Goal: Transaction & Acquisition: Book appointment/travel/reservation

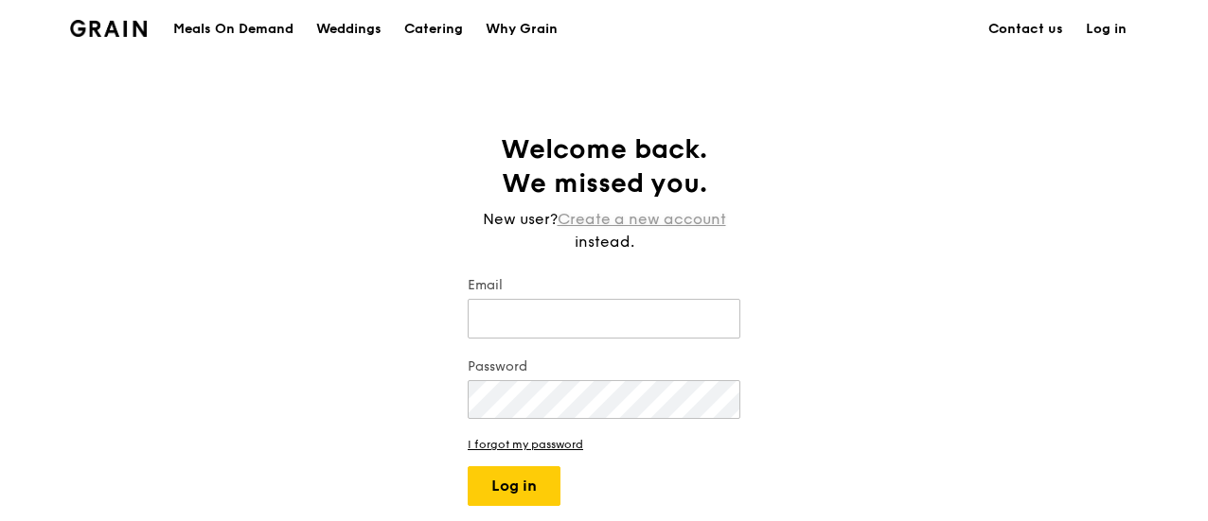
click at [693, 223] on link "Create a new account" at bounding box center [641, 219] width 168 height 23
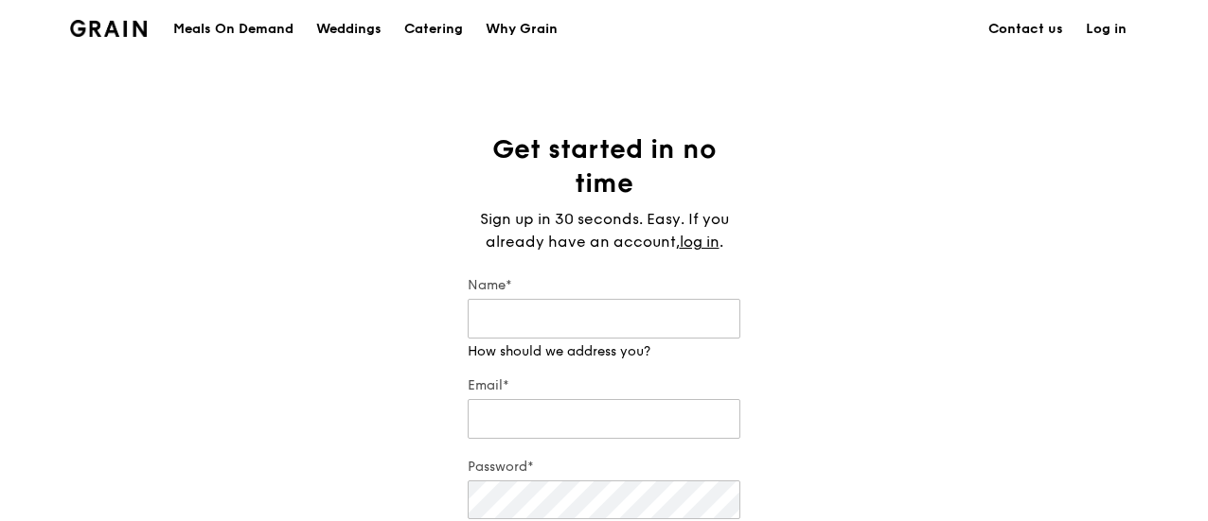
scroll to position [189, 0]
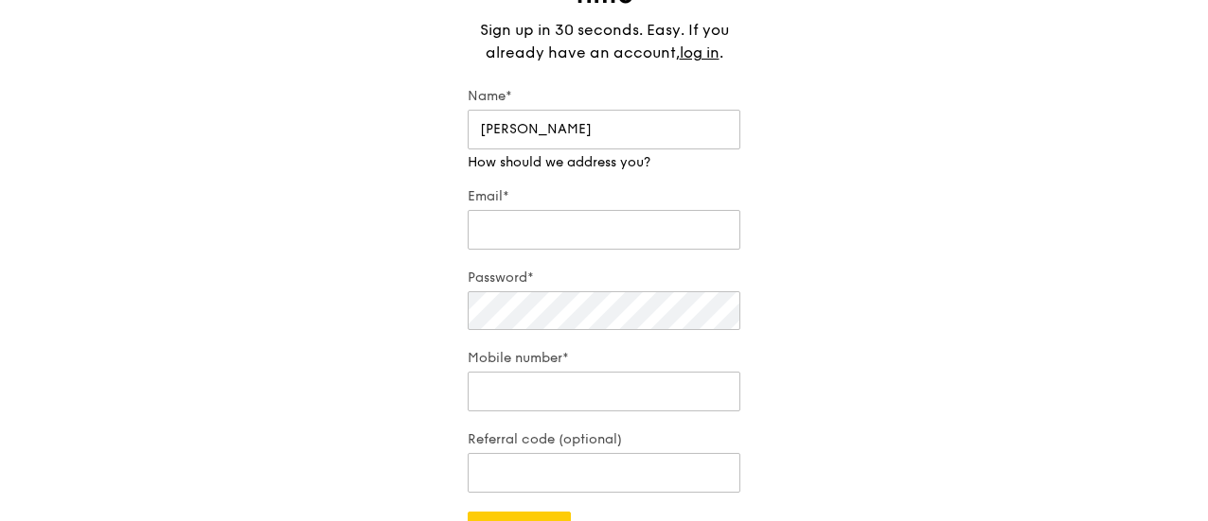
type input "Cynthia"
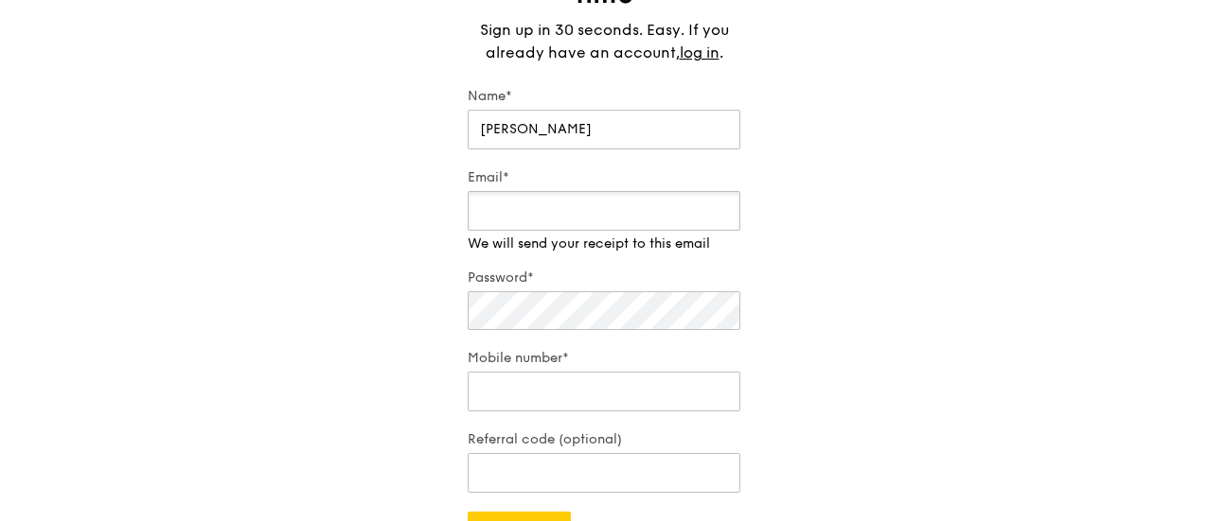
paste input "cynthia.goh@envirotainer.com"
type input "cynthia.goh@envirotainer.com"
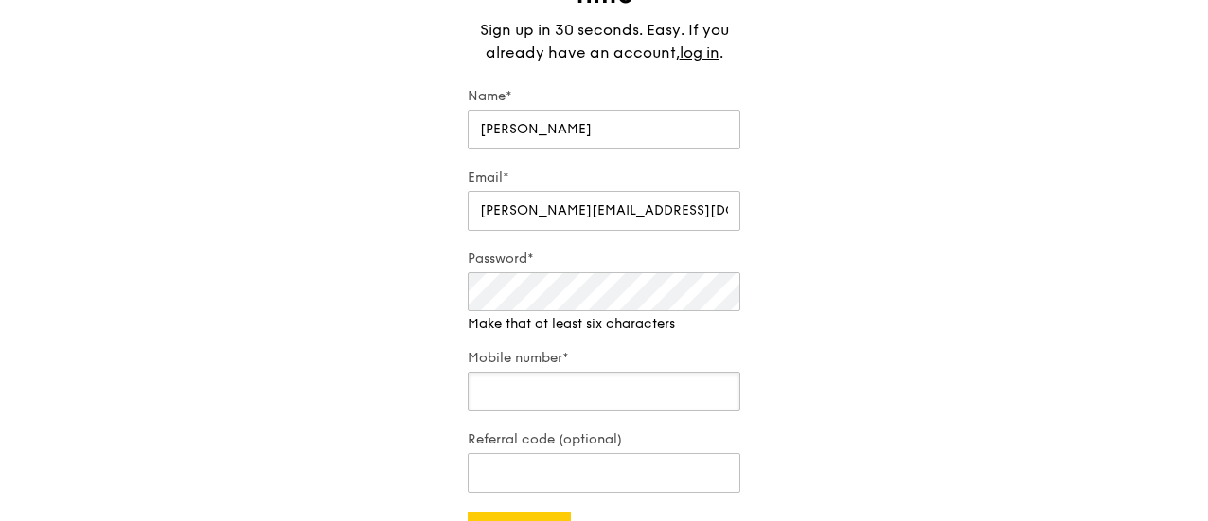
click at [616, 389] on input "Mobile number*" at bounding box center [604, 392] width 273 height 40
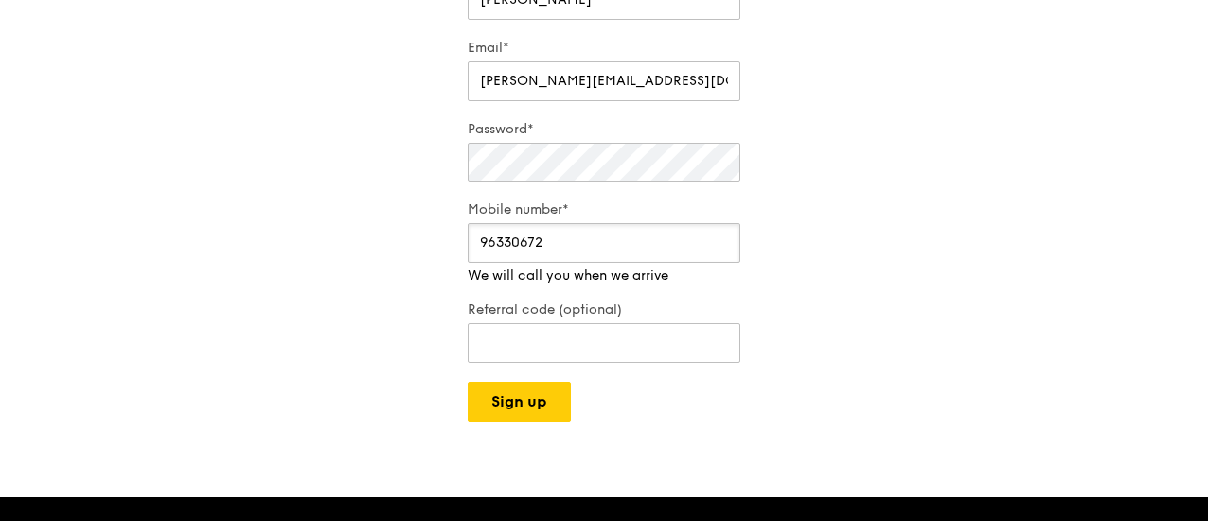
scroll to position [379, 0]
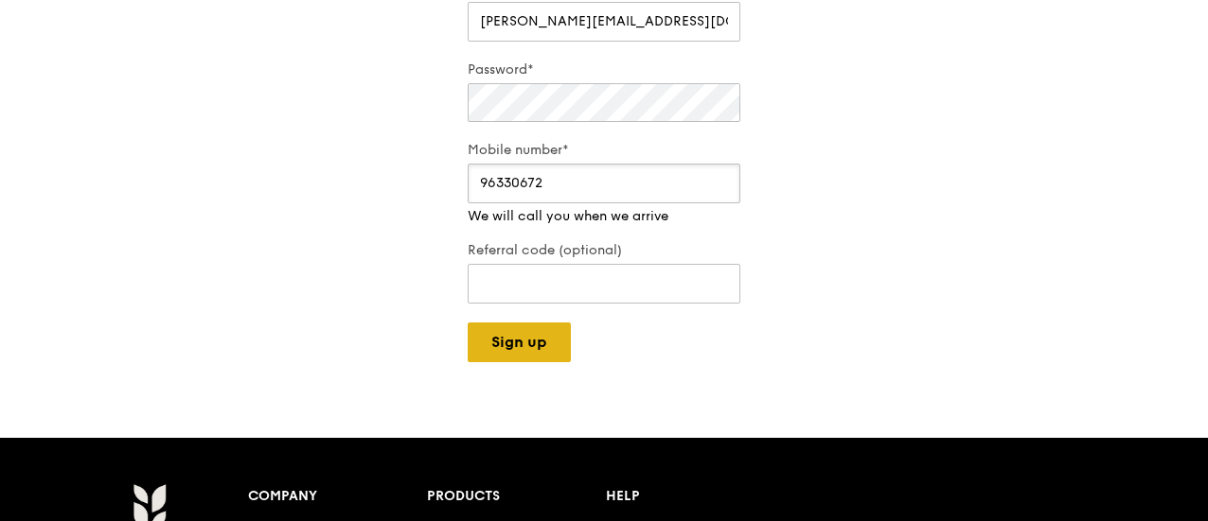
type input "96330672"
click at [520, 336] on button "Sign up" at bounding box center [519, 343] width 103 height 40
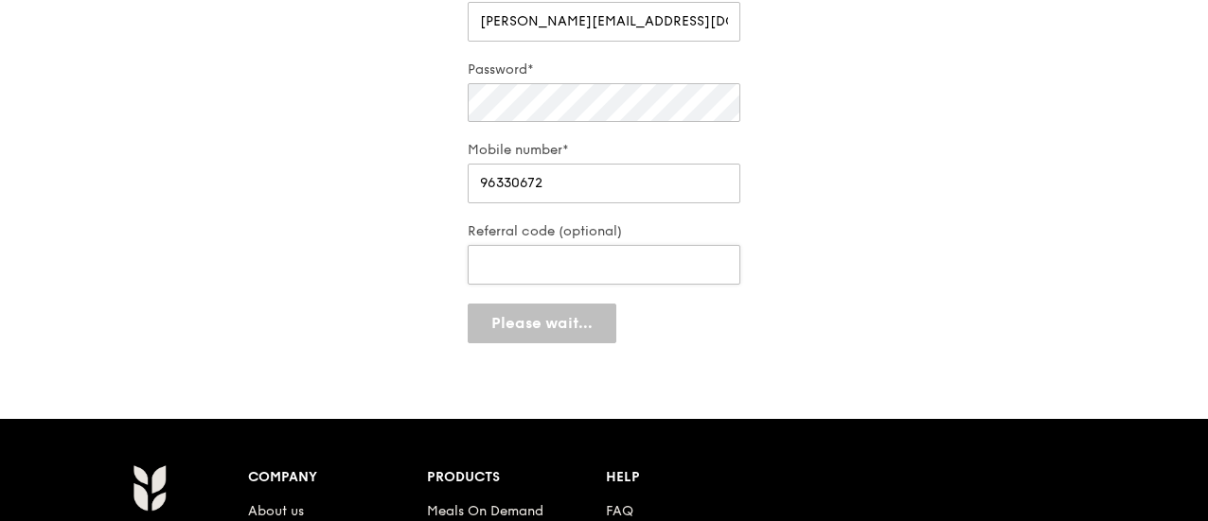
scroll to position [435, 0]
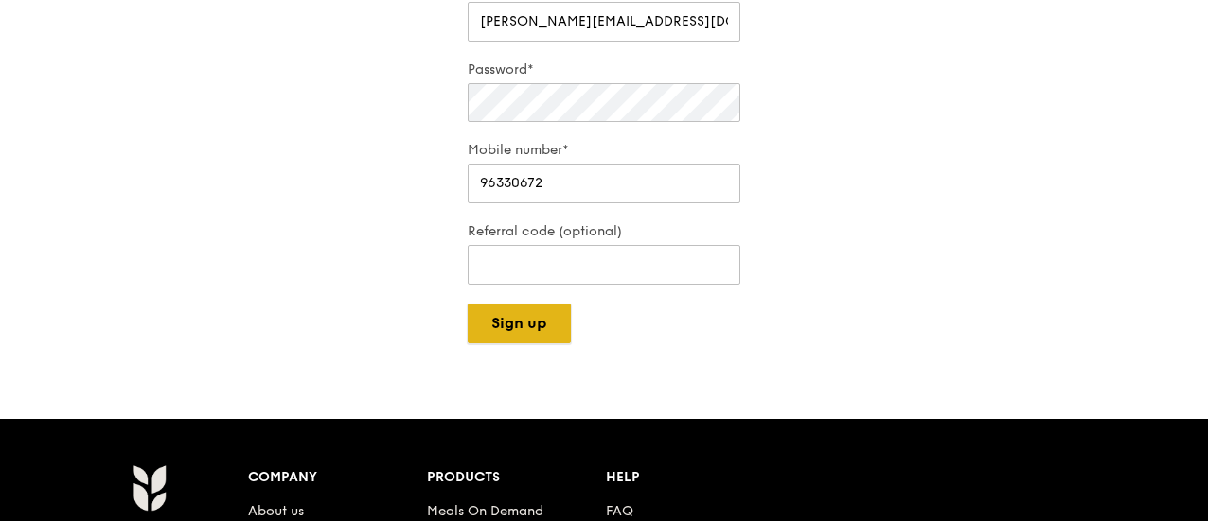
click at [509, 330] on button "Sign up" at bounding box center [519, 324] width 103 height 40
click at [521, 328] on button "Sign up" at bounding box center [519, 324] width 103 height 40
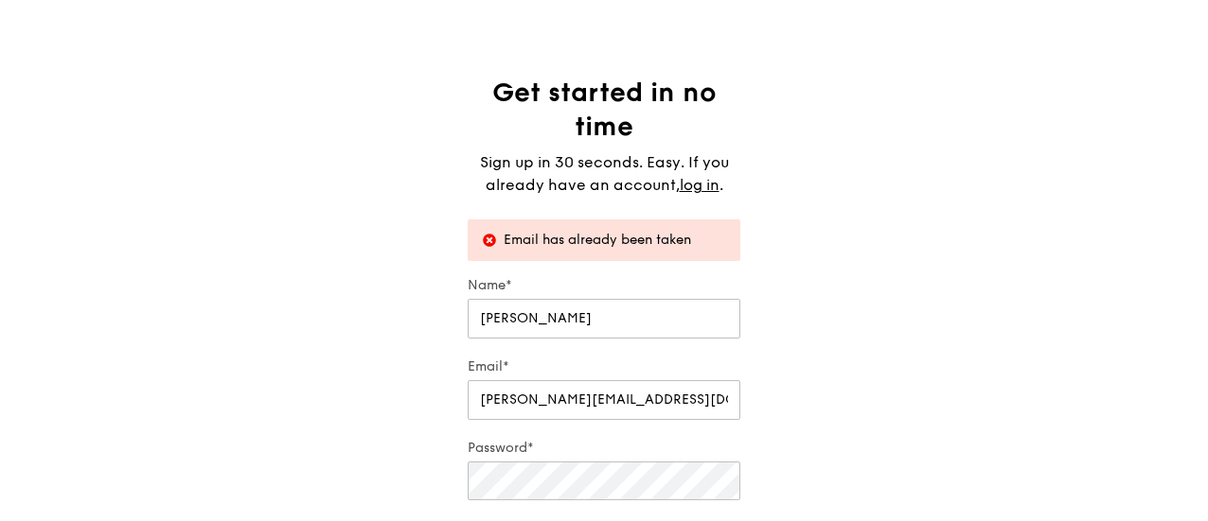
scroll to position [0, 0]
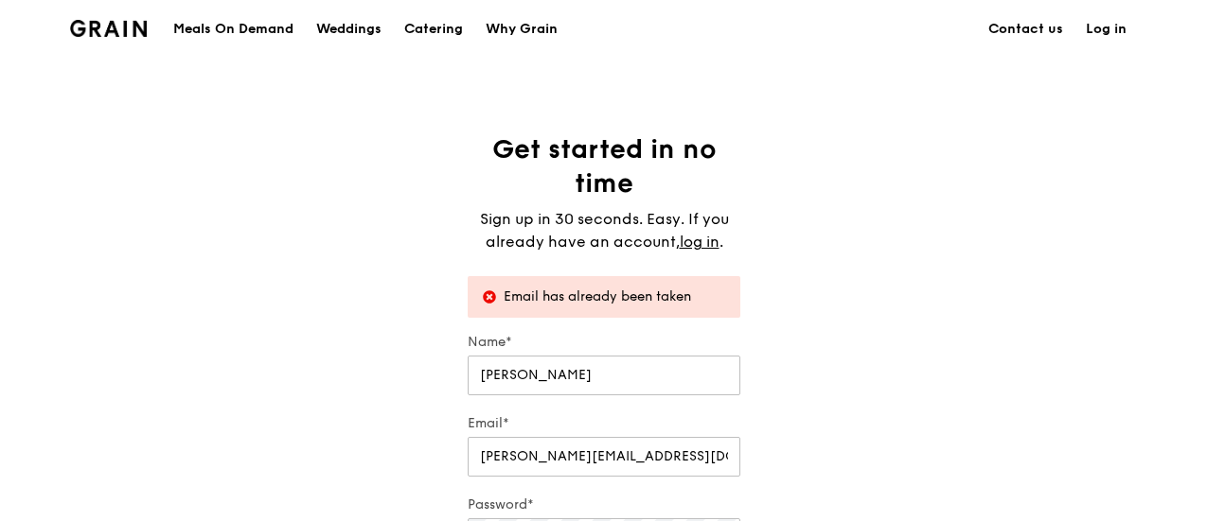
click at [1096, 33] on link "Log in" at bounding box center [1105, 29] width 63 height 57
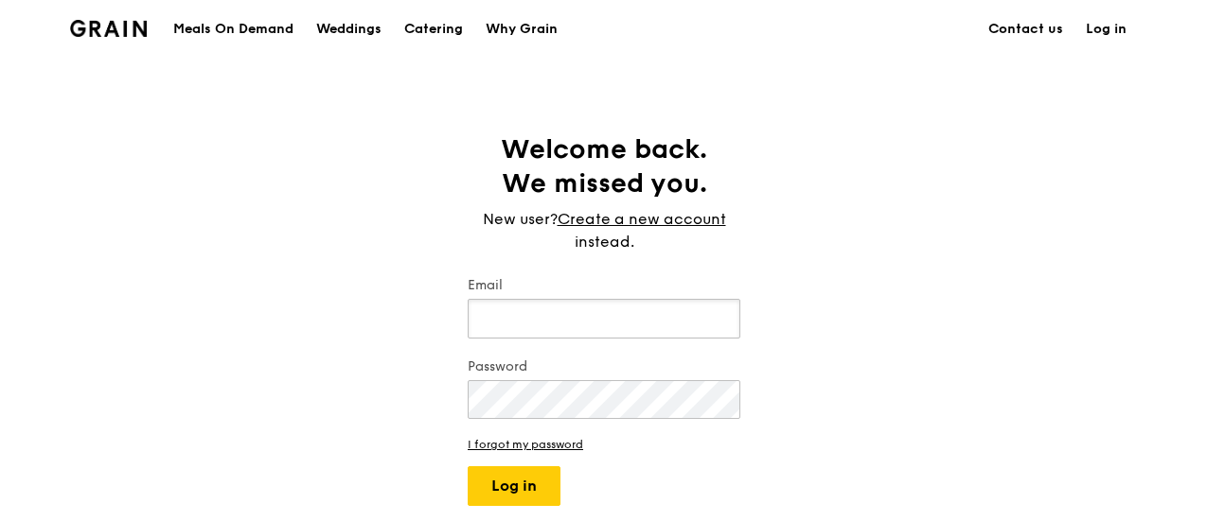
paste input "ENVFood2024!"
type input "ENVFood2024!"
click at [572, 449] on link "I forgot my password" at bounding box center [604, 444] width 273 height 13
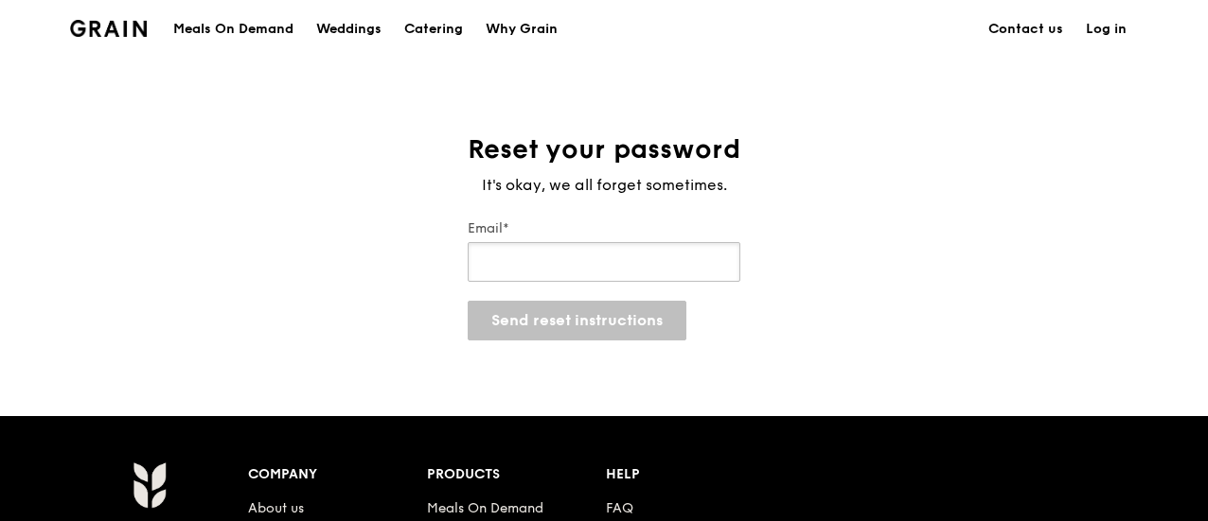
paste input "[PERSON_NAME][EMAIL_ADDRESS][DOMAIN_NAME]"
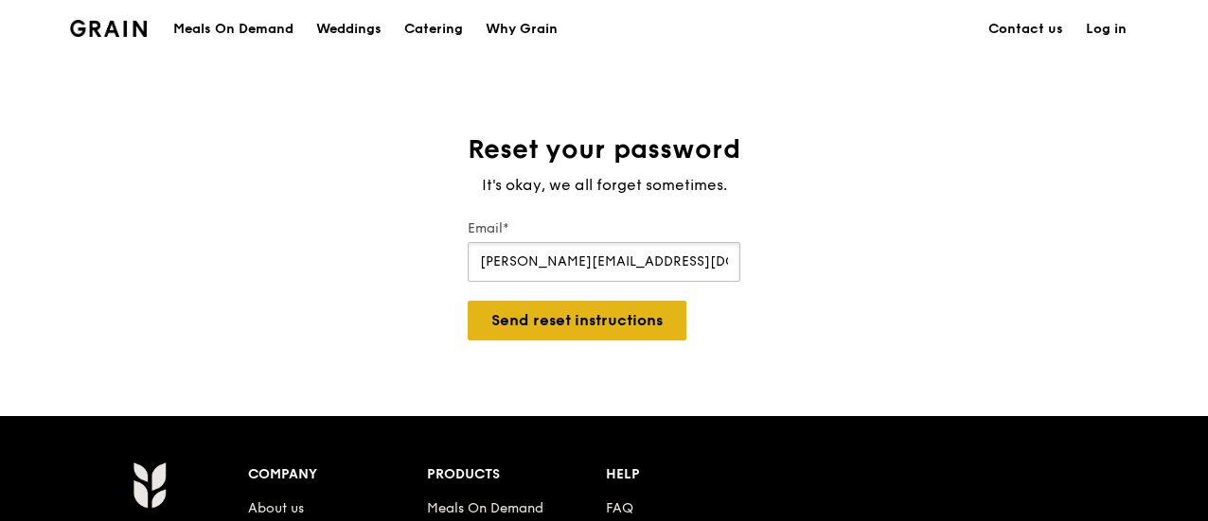
type input "[PERSON_NAME][EMAIL_ADDRESS][DOMAIN_NAME]"
click at [597, 321] on button "Send reset instructions" at bounding box center [577, 321] width 219 height 40
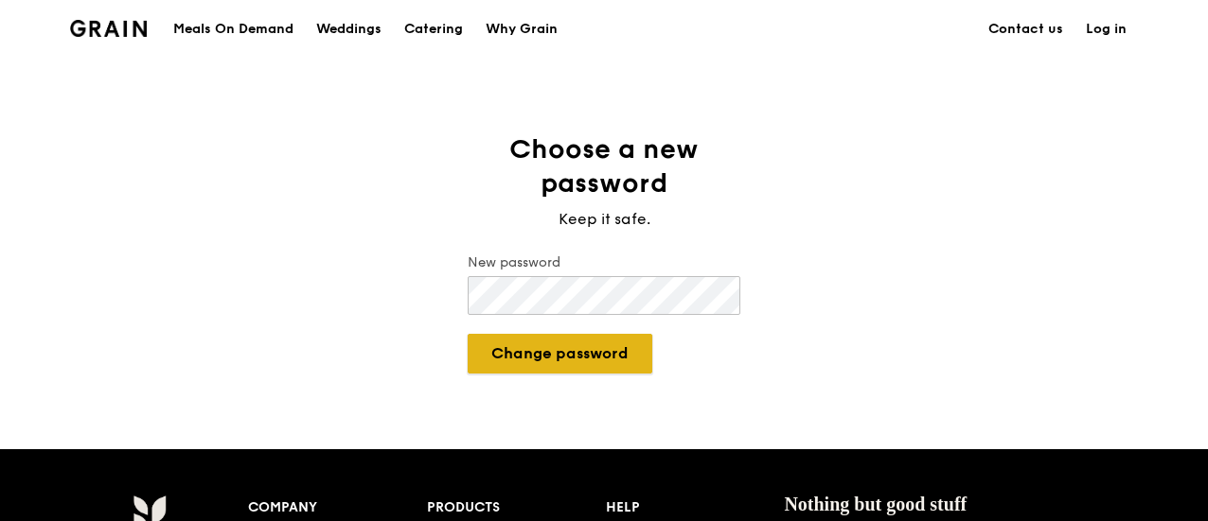
click at [556, 359] on button "Change password" at bounding box center [560, 354] width 185 height 40
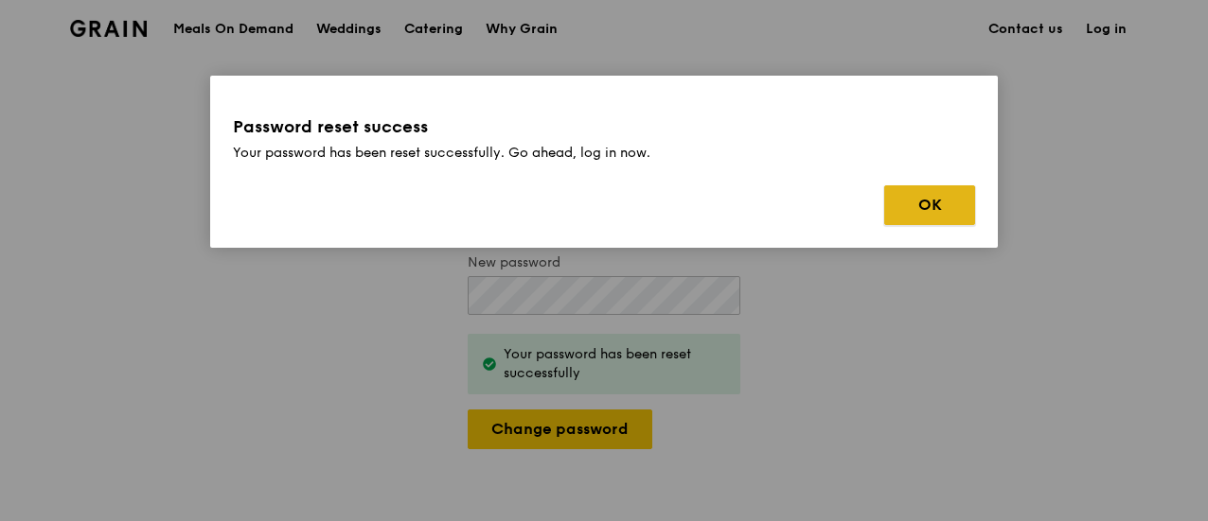
click at [948, 213] on button "OK" at bounding box center [929, 205] width 91 height 40
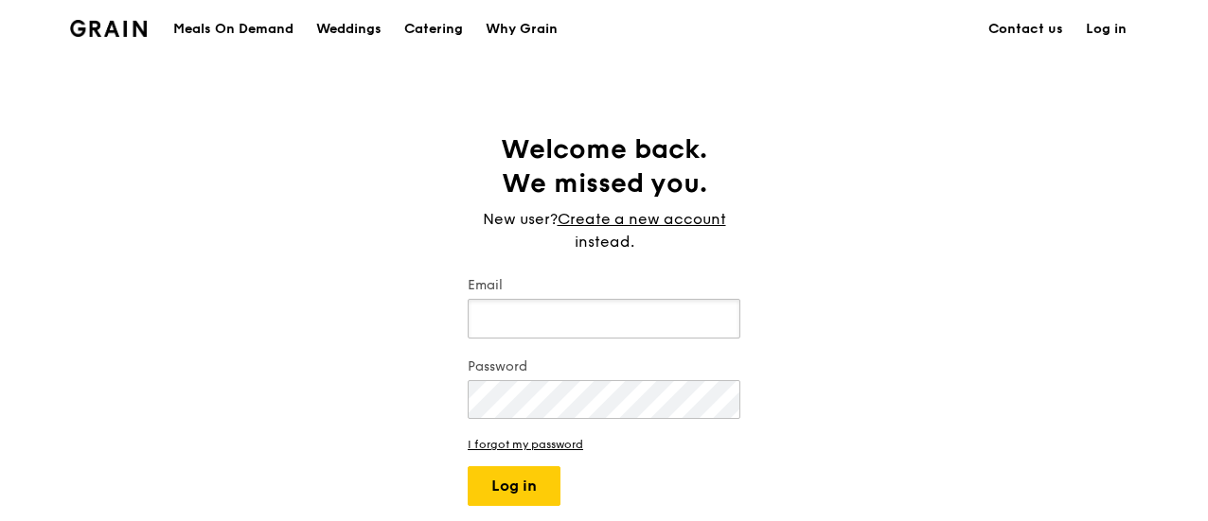
click at [586, 323] on input "Email" at bounding box center [604, 319] width 273 height 40
paste input "ENVFood2024!"
type input "ENVFood2024!"
type input "[PERSON_NAME][EMAIL_ADDRESS][DOMAIN_NAME]"
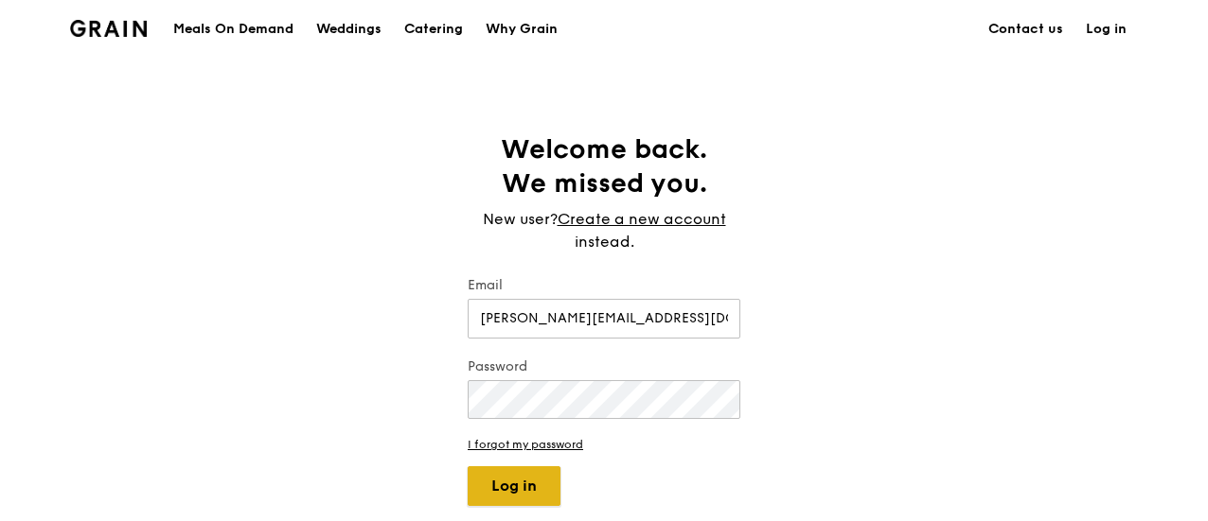
click at [505, 485] on button "Log in" at bounding box center [514, 487] width 93 height 40
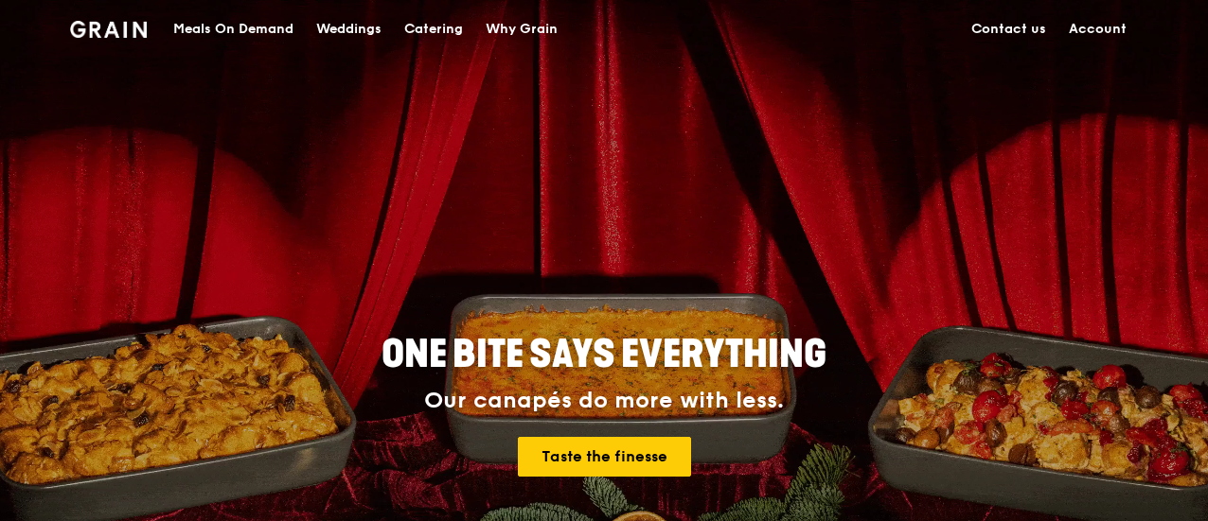
click at [1088, 22] on link "Account" at bounding box center [1097, 29] width 80 height 57
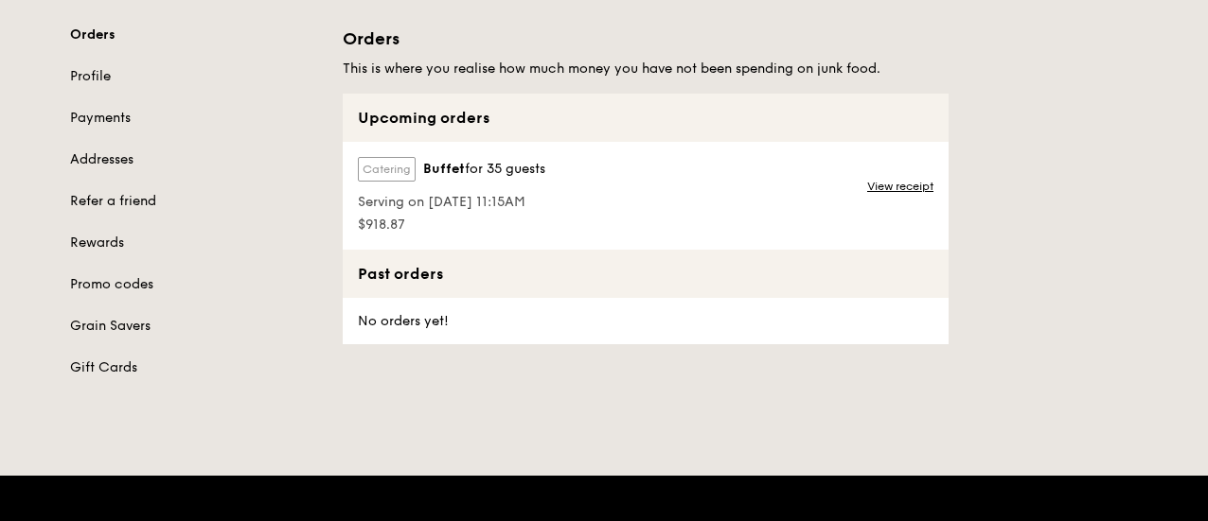
scroll to position [189, 0]
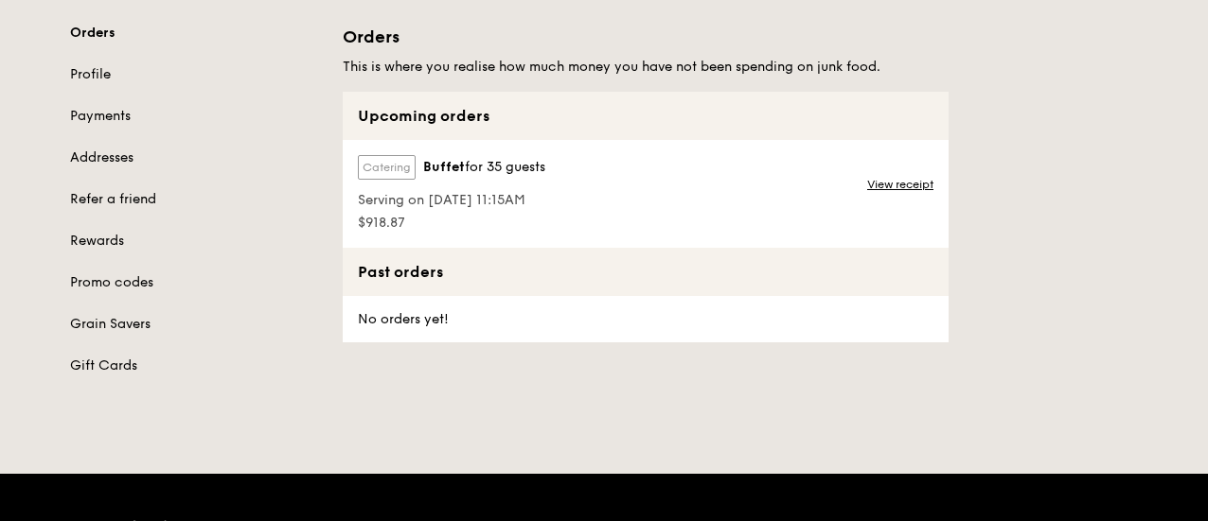
click at [638, 183] on div "Catering Buffet for 35 guests Serving on [DATE] 11:15AM $918.87 View receipt" at bounding box center [646, 194] width 606 height 108
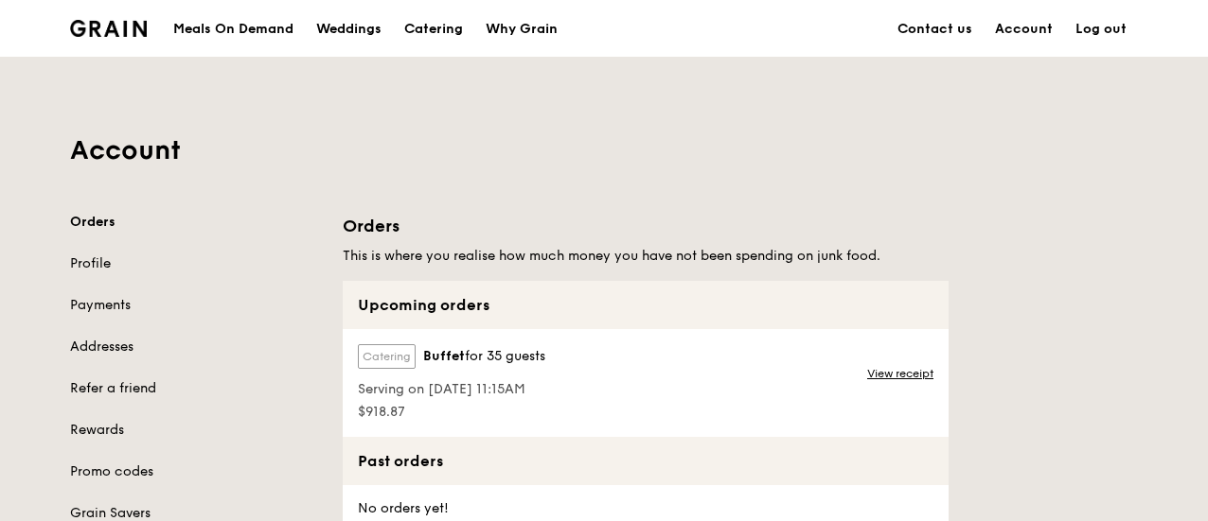
click at [274, 29] on div "Meals On Demand" at bounding box center [233, 29] width 120 height 57
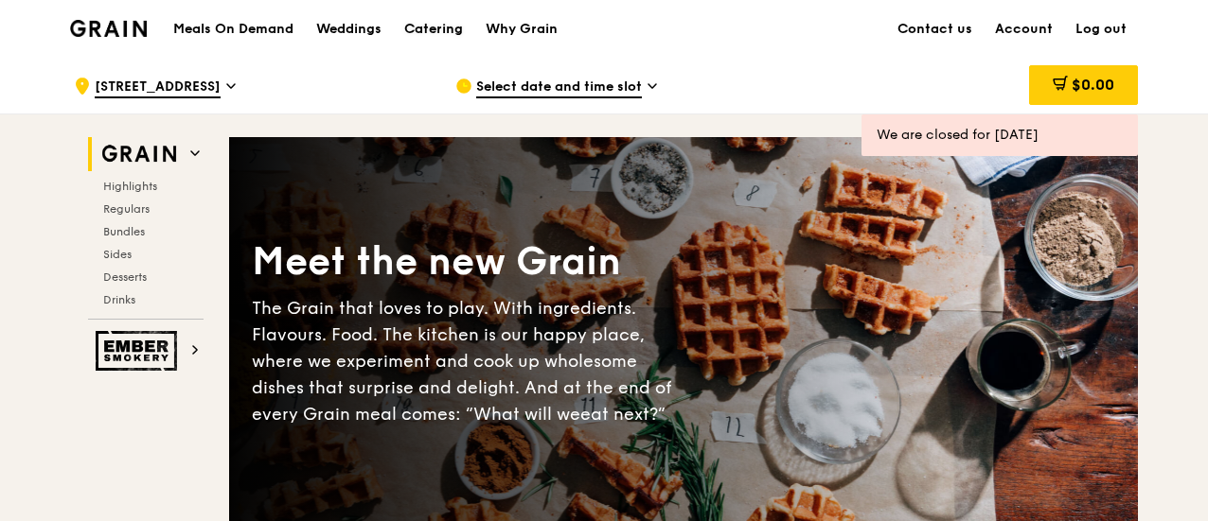
click at [422, 37] on div "Catering" at bounding box center [433, 29] width 59 height 57
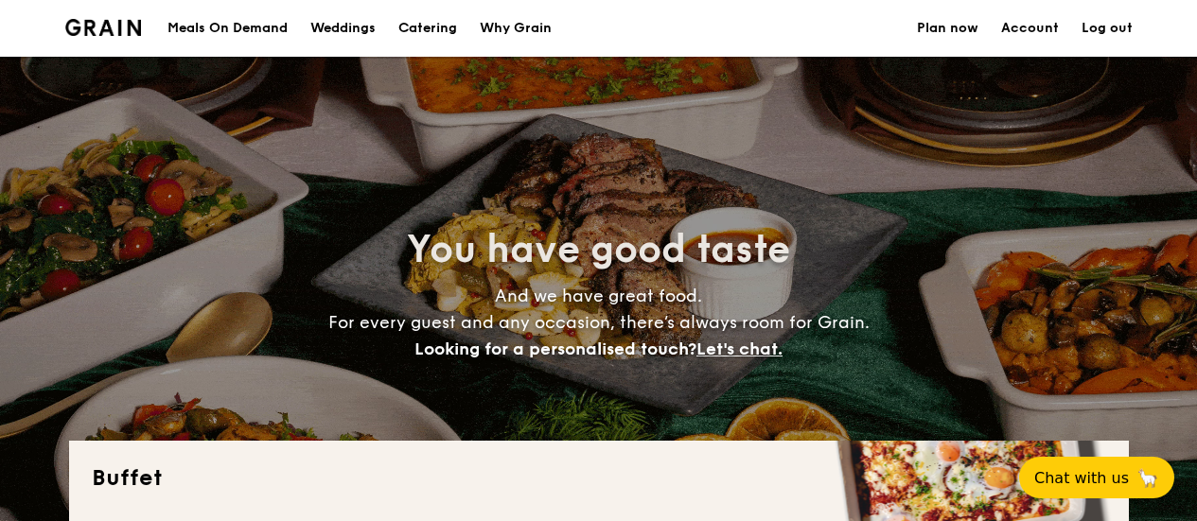
select select
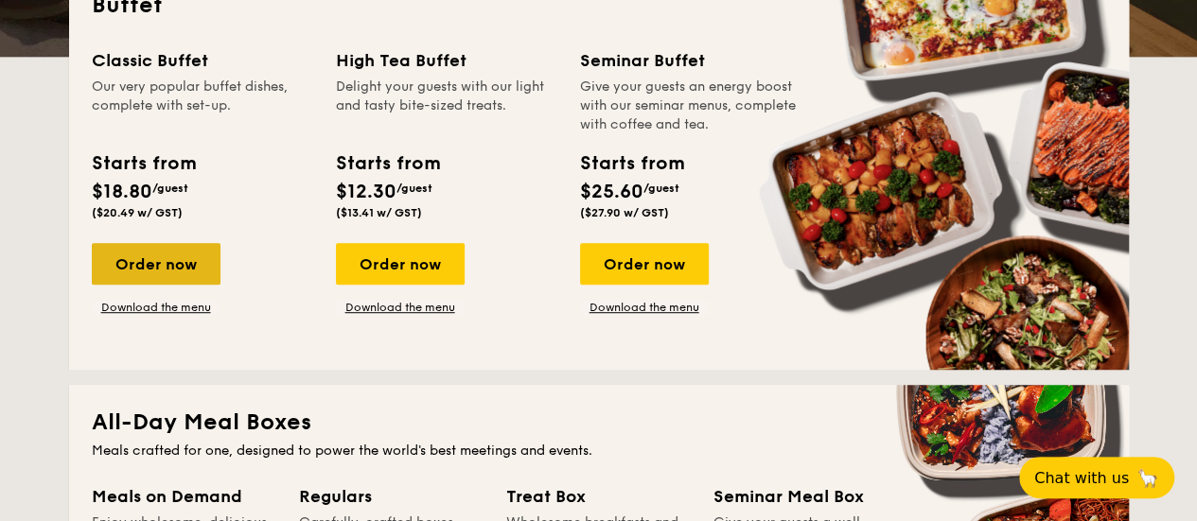
drag, startPoint x: 150, startPoint y: 265, endPoint x: 164, endPoint y: 277, distance: 18.1
click at [153, 267] on div "Order now" at bounding box center [156, 264] width 129 height 42
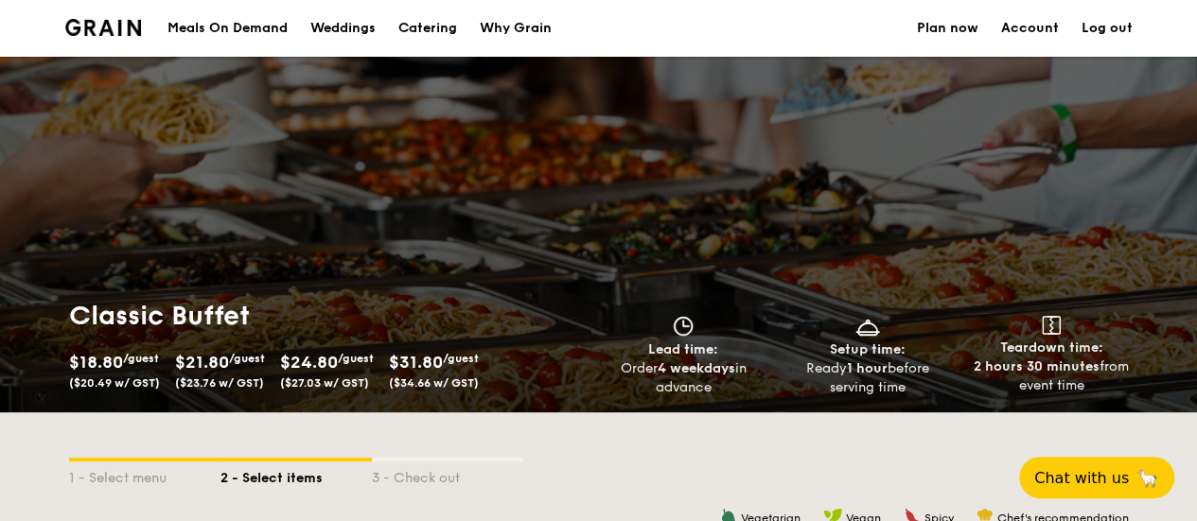
scroll to position [568, 0]
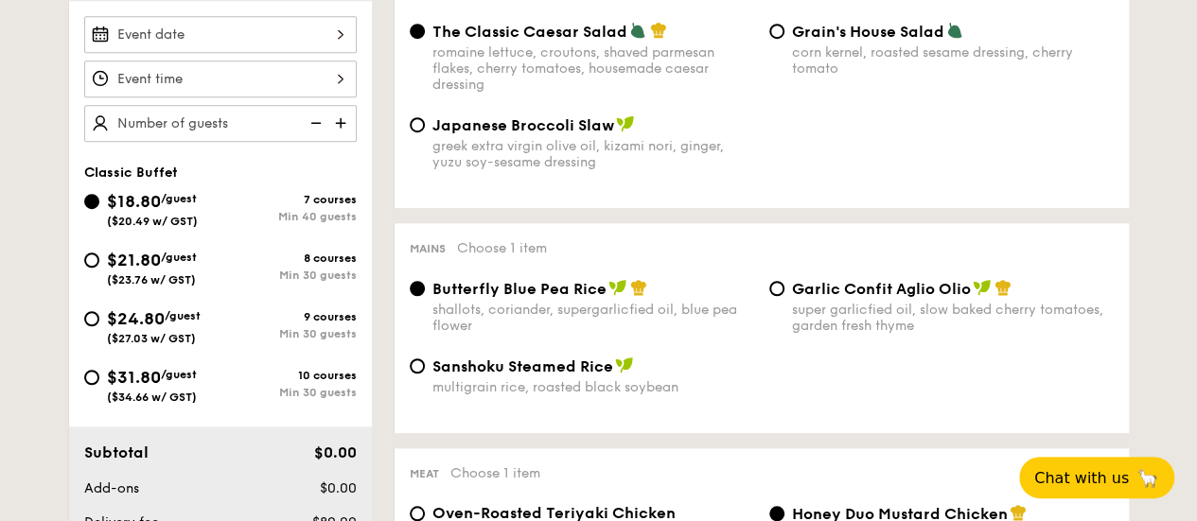
click at [208, 248] on div "$21.80 /guest ($23.76 w/ GST)" at bounding box center [152, 267] width 136 height 40
click at [99, 253] on input "$21.80 /guest ($23.76 w/ GST) 8 courses Min 30 guests" at bounding box center [91, 260] width 15 height 15
radio input "true"
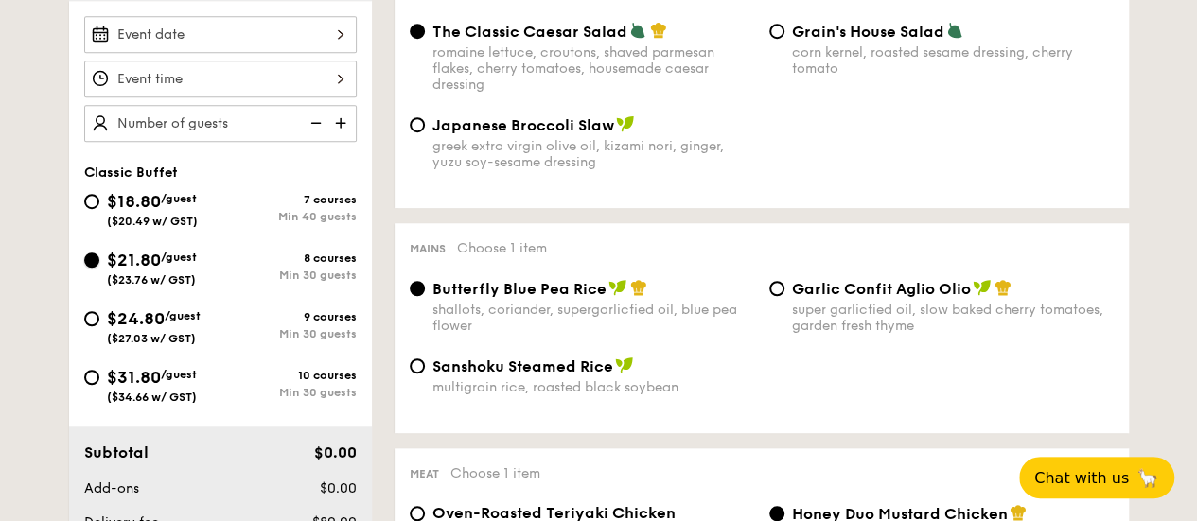
radio input "true"
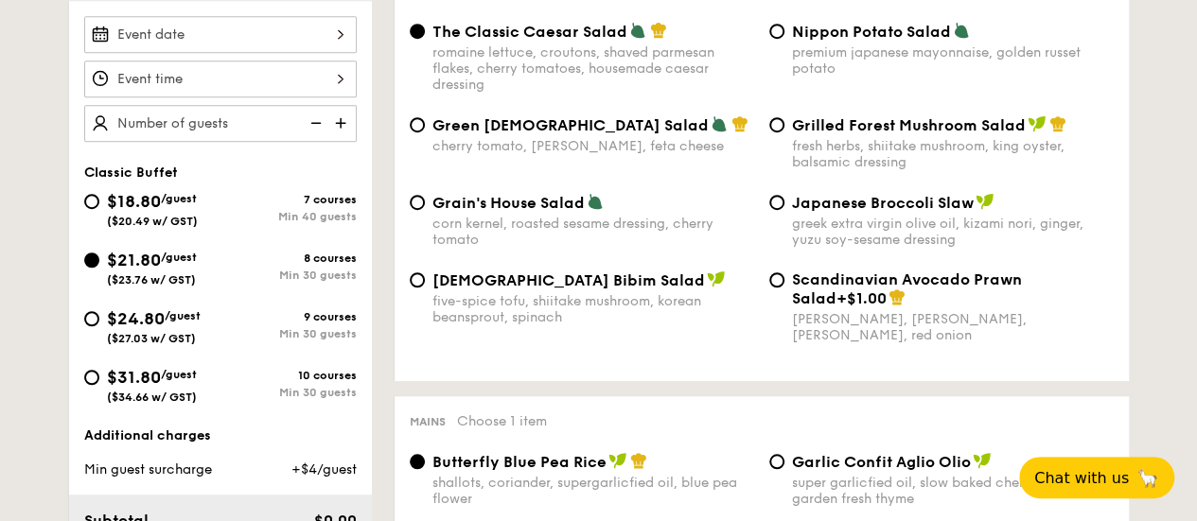
click at [168, 266] on div "$21.80 /guest ($23.76 w/ GST)" at bounding box center [152, 267] width 90 height 40
click at [99, 266] on input "$21.80 /guest ($23.76 w/ GST) 8 courses Min 30 guests" at bounding box center [91, 260] width 15 height 15
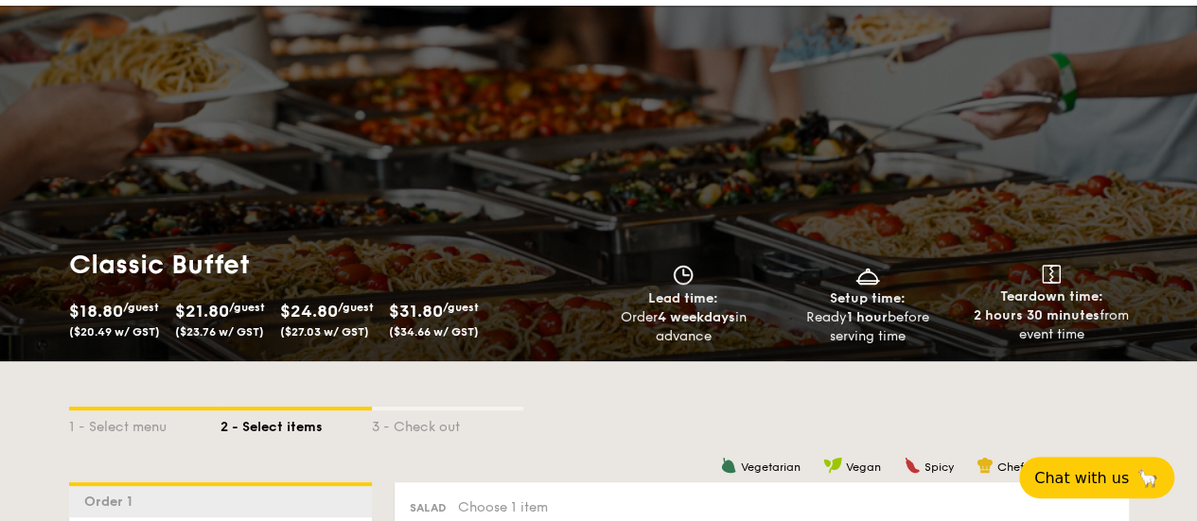
scroll to position [0, 0]
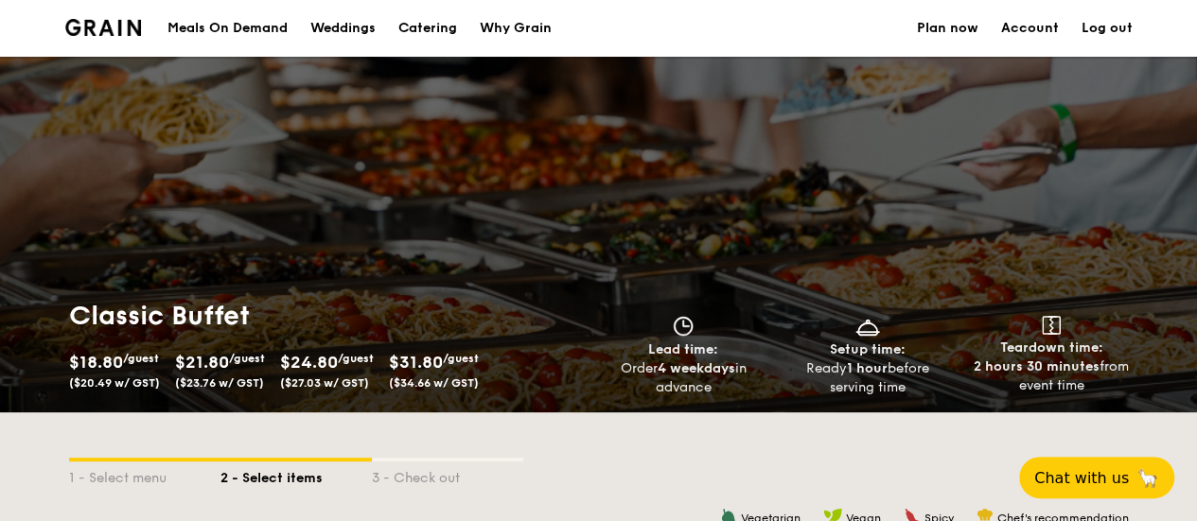
click at [1032, 28] on link "Account" at bounding box center [1030, 28] width 58 height 57
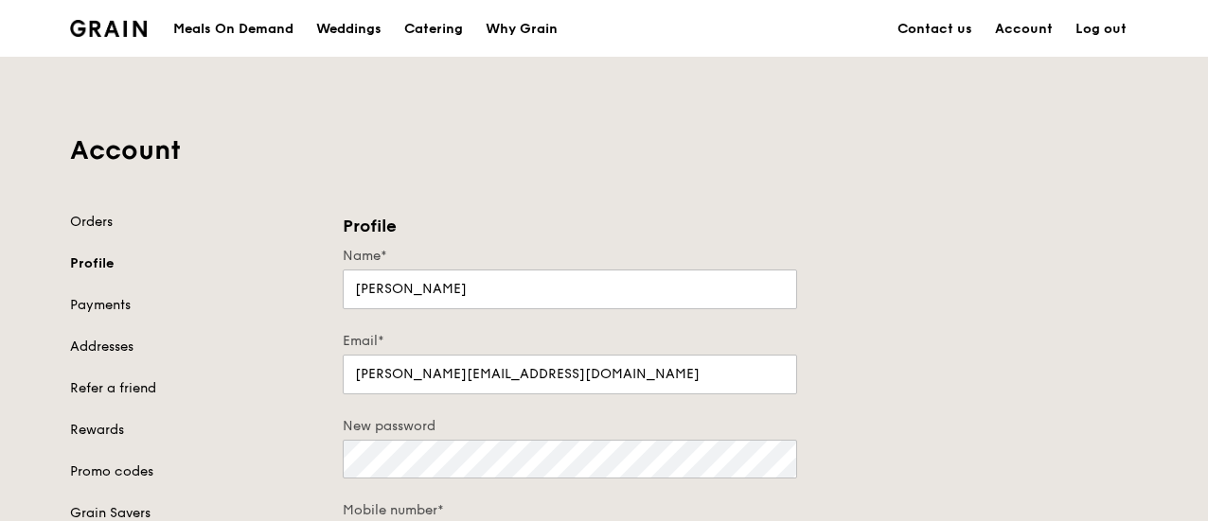
click at [132, 17] on div "Grain logo" at bounding box center [108, 27] width 77 height 57
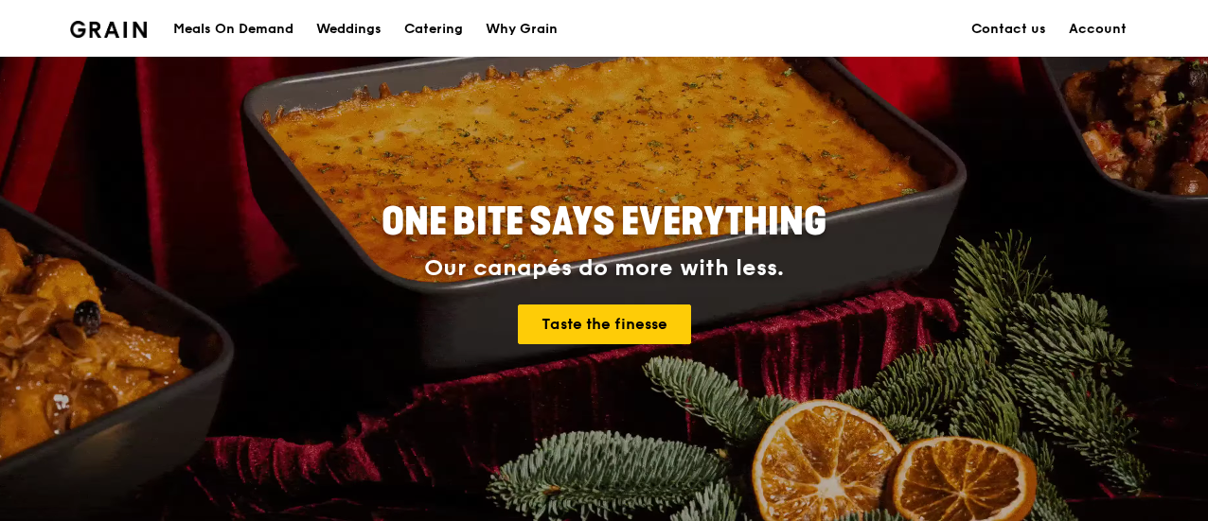
scroll to position [17, 0]
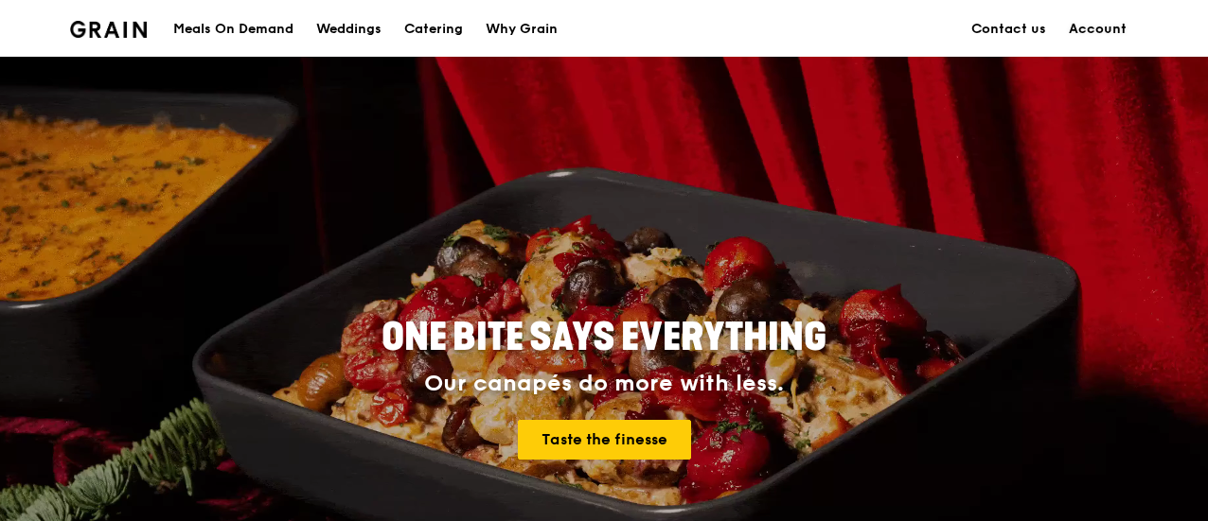
click at [1095, 23] on link "Account" at bounding box center [1097, 29] width 80 height 57
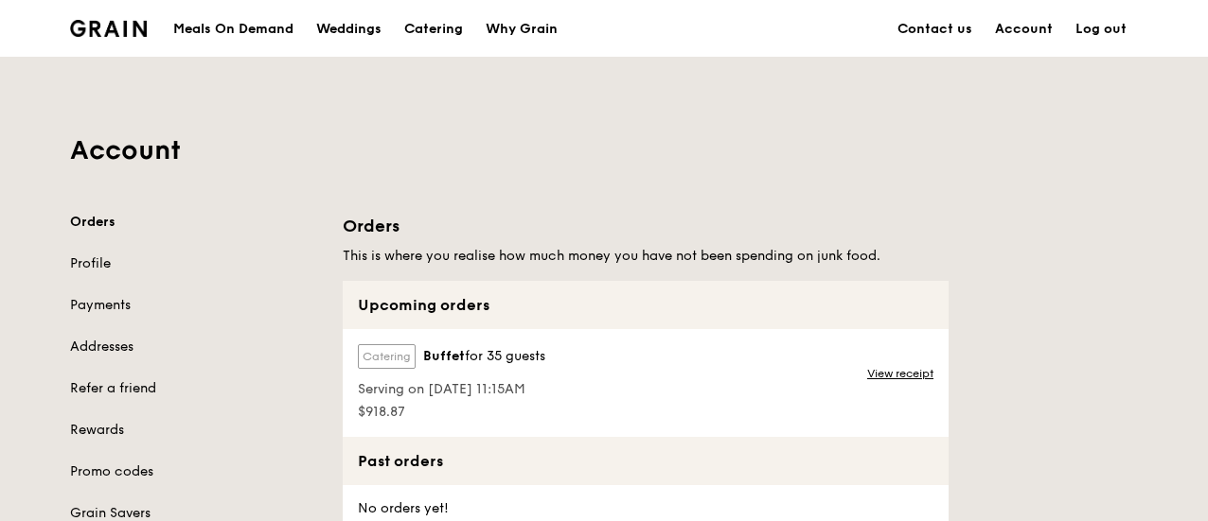
click at [641, 366] on div "Catering Buffet for 35 guests Serving on [DATE] 11:15AM $918.87 View receipt" at bounding box center [646, 383] width 606 height 108
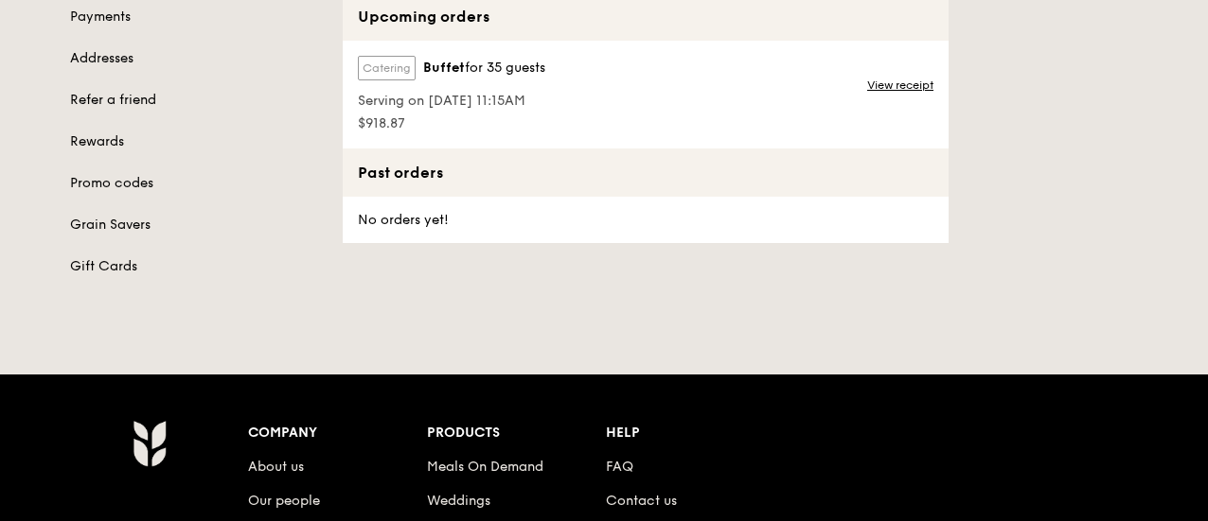
scroll to position [473, 0]
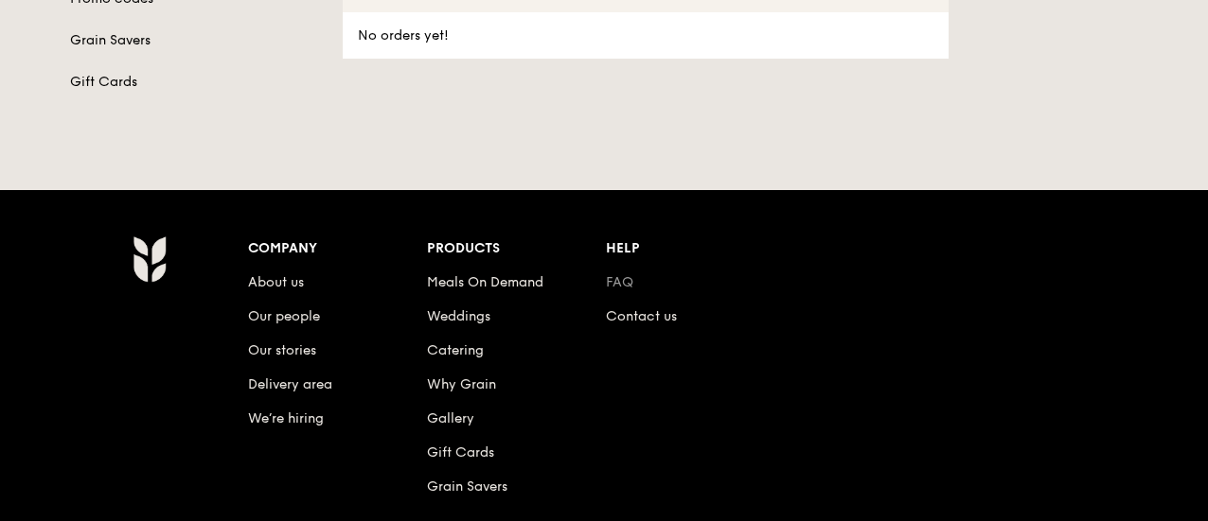
click at [626, 280] on link "FAQ" at bounding box center [619, 282] width 27 height 16
click at [642, 319] on link "Contact us" at bounding box center [641, 317] width 71 height 16
